Goal: Task Accomplishment & Management: Use online tool/utility

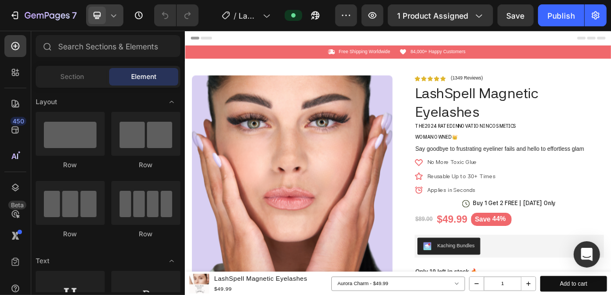
click at [111, 19] on icon at bounding box center [113, 15] width 11 height 11
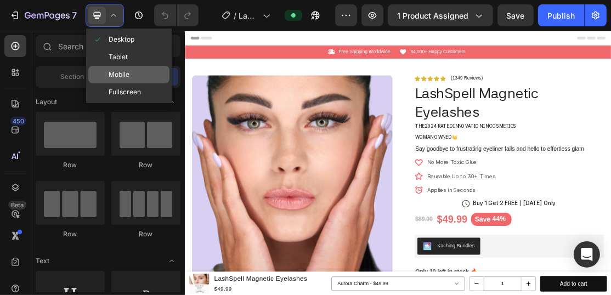
click at [139, 83] on div "Mobile" at bounding box center [128, 92] width 81 height 18
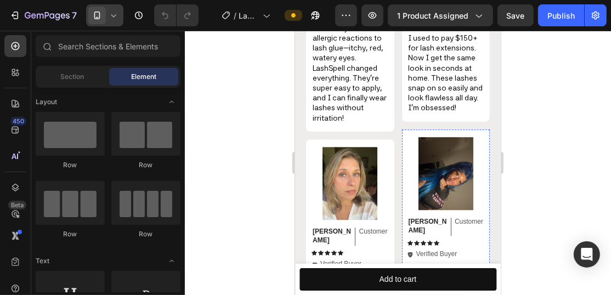
scroll to position [2239, 0]
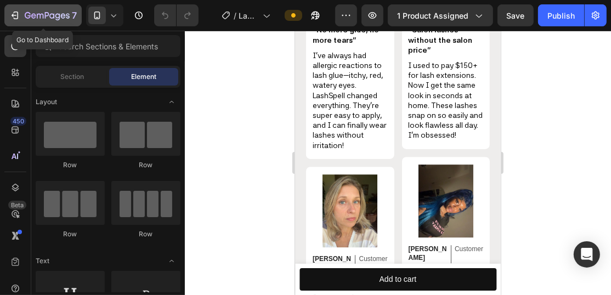
click at [21, 18] on div "7" at bounding box center [42, 15] width 67 height 13
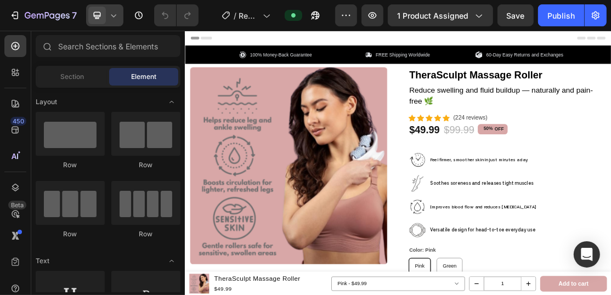
click at [115, 19] on icon at bounding box center [113, 15] width 11 height 11
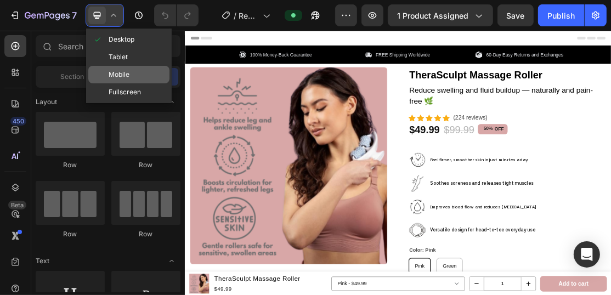
click at [143, 83] on div "Mobile" at bounding box center [128, 92] width 81 height 18
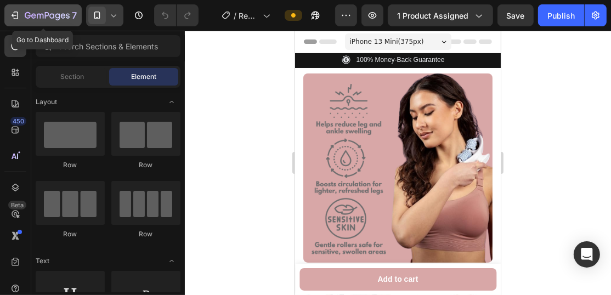
click at [52, 19] on icon "button" at bounding box center [47, 16] width 45 height 9
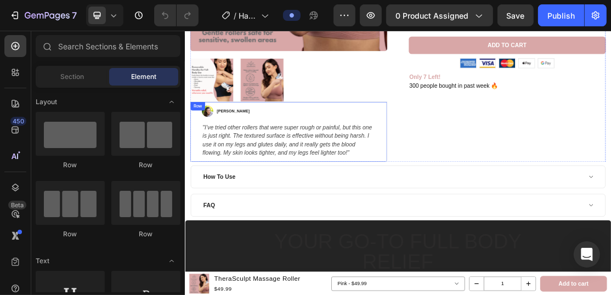
scroll to position [54, 0]
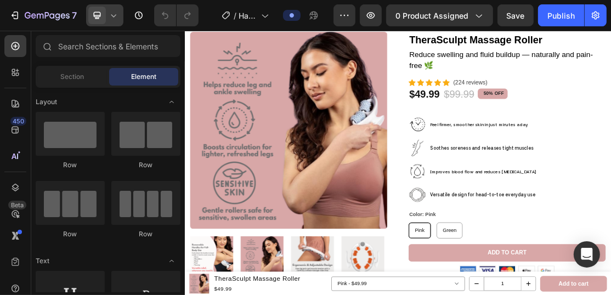
click at [113, 17] on icon at bounding box center [113, 15] width 5 height 3
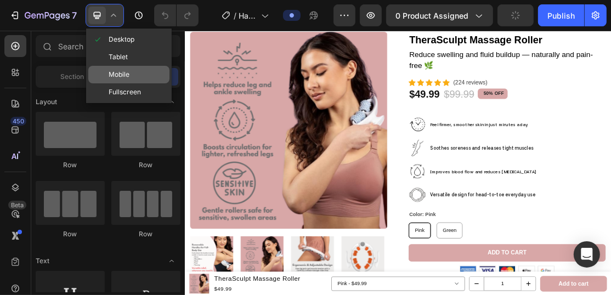
click at [128, 83] on div "Mobile" at bounding box center [128, 92] width 81 height 18
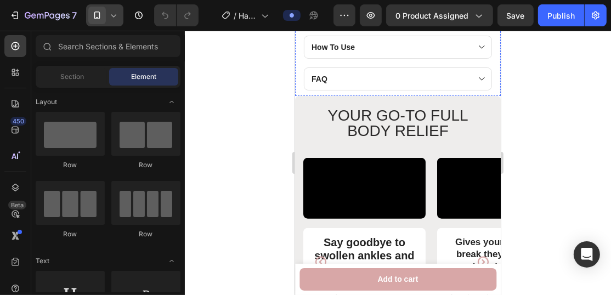
scroll to position [549, 0]
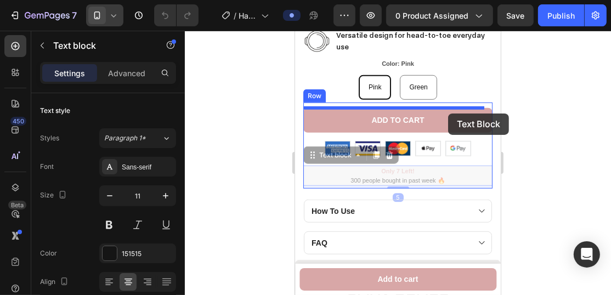
drag, startPoint x: 451, startPoint y: 174, endPoint x: 448, endPoint y: 113, distance: 61.5
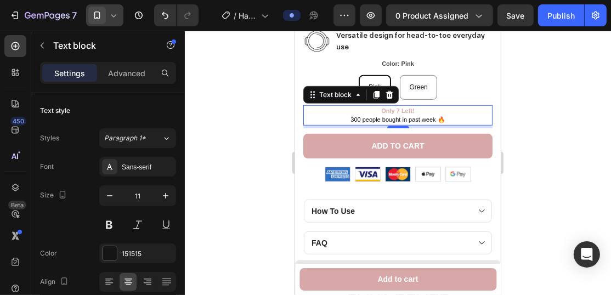
click at [528, 151] on div at bounding box center [398, 163] width 426 height 264
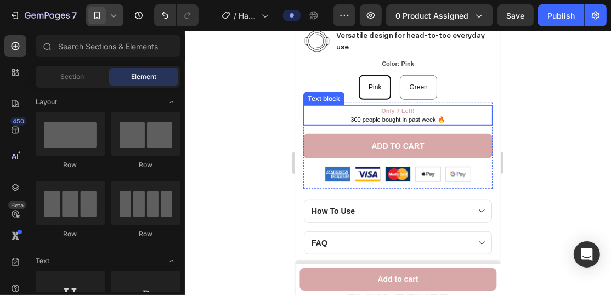
click at [458, 117] on p "300 people bought in past week 🔥" at bounding box center [397, 119] width 187 height 9
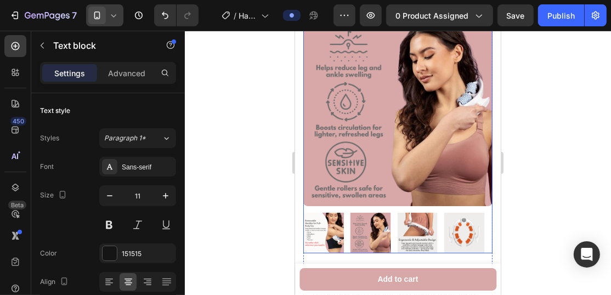
scroll to position [71, 0]
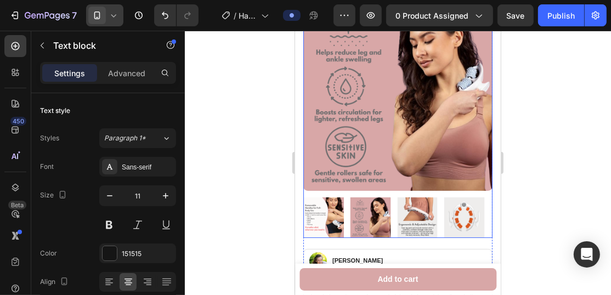
click at [455, 216] on img at bounding box center [464, 217] width 41 height 41
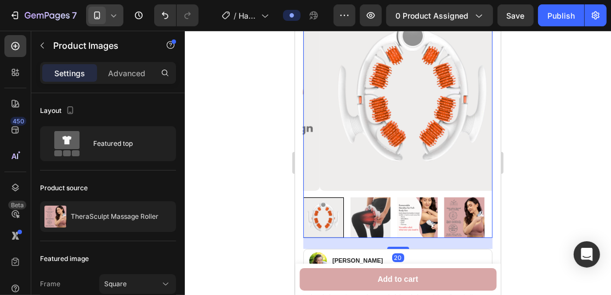
click at [364, 212] on img at bounding box center [369, 217] width 41 height 41
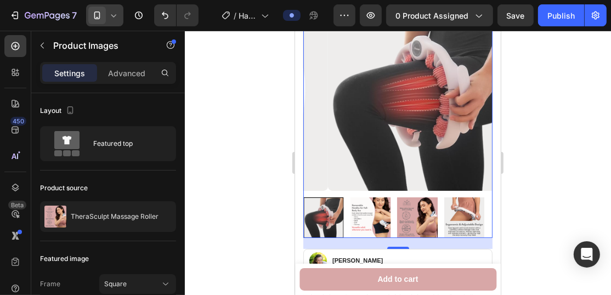
click at [384, 211] on img at bounding box center [369, 217] width 41 height 41
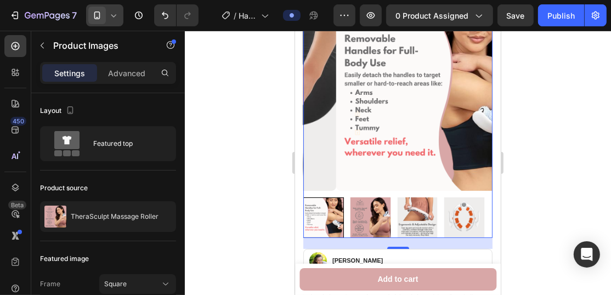
click at [384, 211] on img at bounding box center [370, 217] width 41 height 41
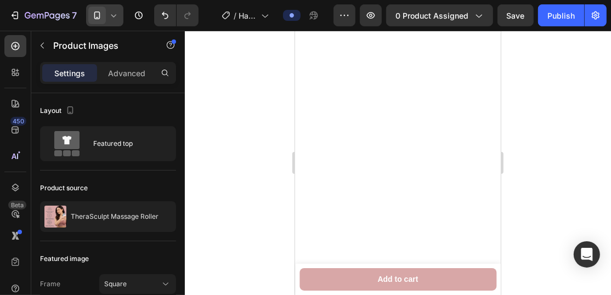
scroll to position [1608, 0]
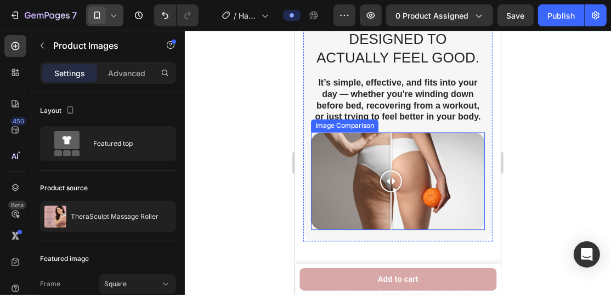
drag, startPoint x: 396, startPoint y: 194, endPoint x: 390, endPoint y: 204, distance: 11.9
click at [390, 204] on div at bounding box center [391, 181] width 22 height 98
